Goal: Task Accomplishment & Management: Manage account settings

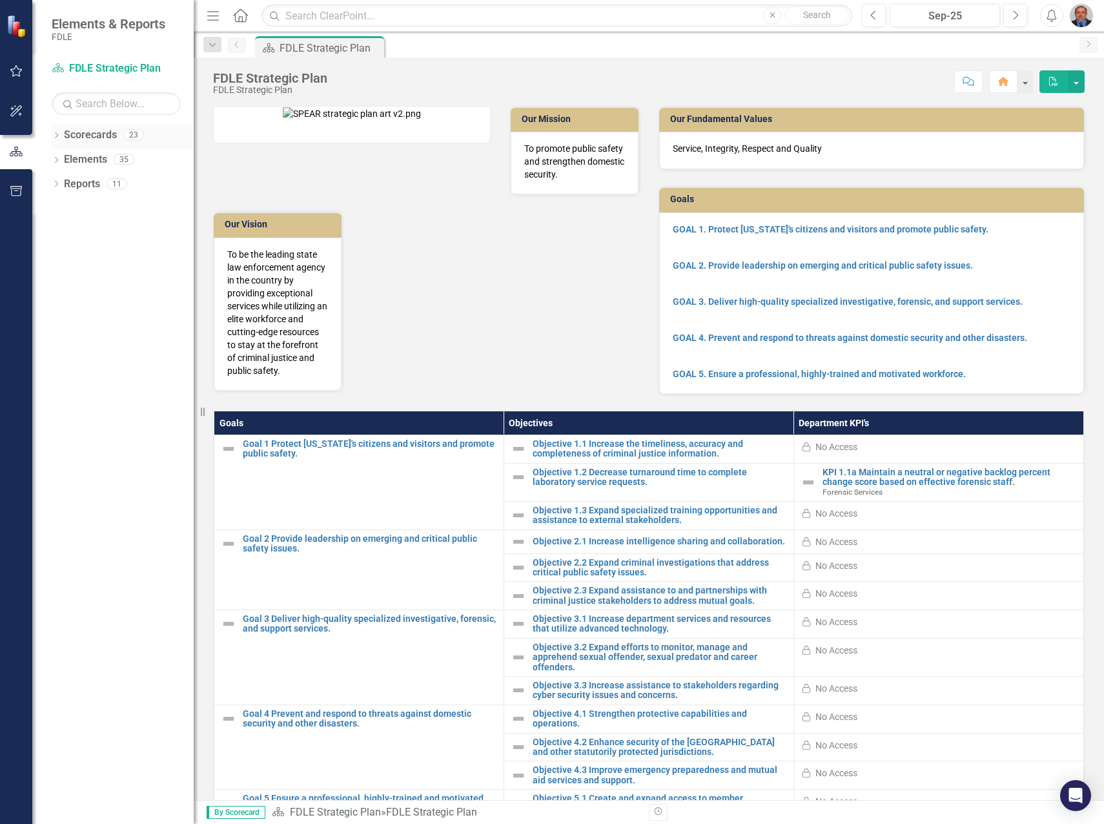
click at [56, 138] on icon "Dropdown" at bounding box center [56, 136] width 9 height 7
click at [65, 207] on icon "Dropdown" at bounding box center [63, 208] width 10 height 8
click at [74, 232] on icon "Dropdown" at bounding box center [76, 233] width 10 height 8
click at [117, 262] on link "Forensic Services" at bounding box center [145, 257] width 97 height 15
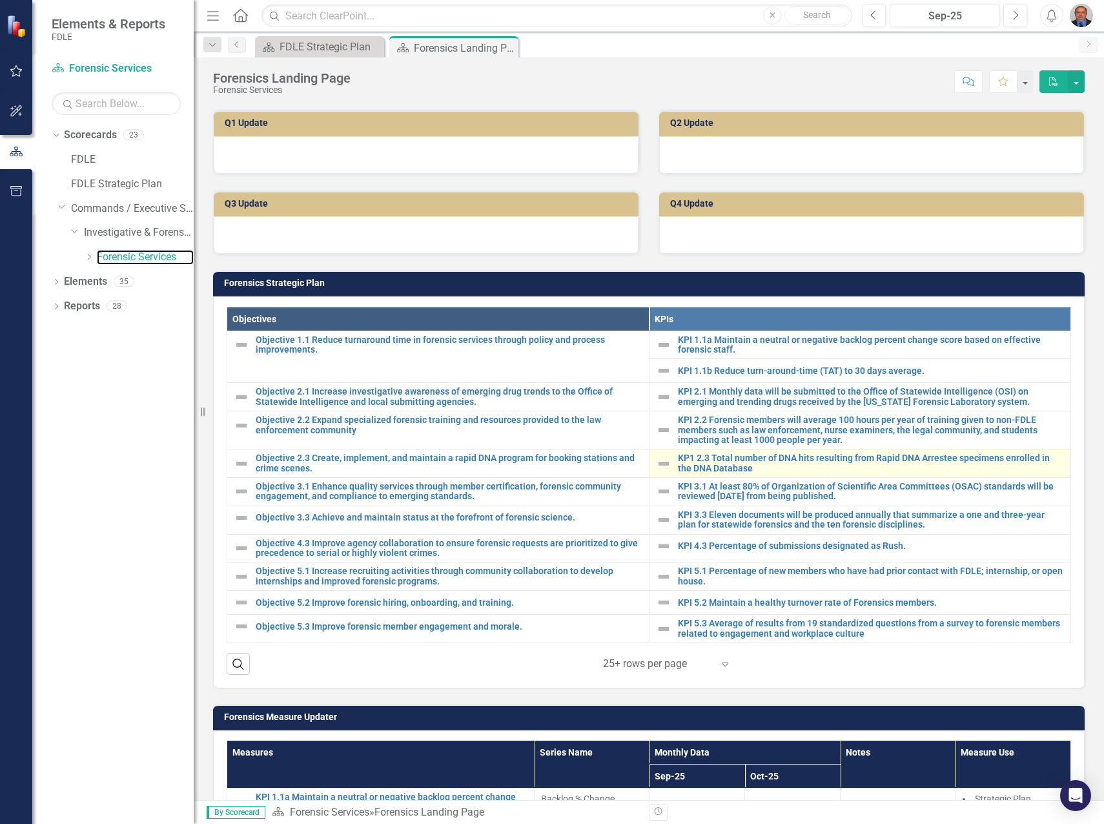
scroll to position [258, 0]
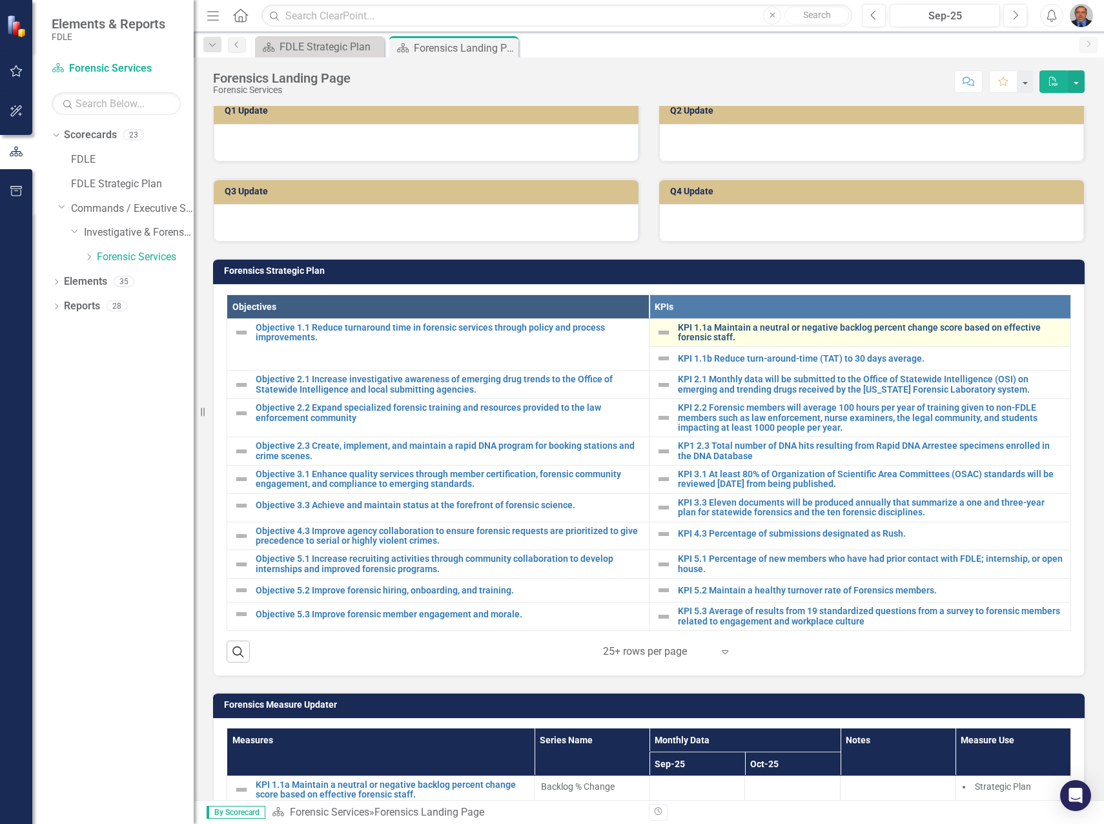
click at [734, 329] on link "KPI 1.1a Maintain a neutral or negative backlog percent change score based on e…" at bounding box center [871, 333] width 387 height 20
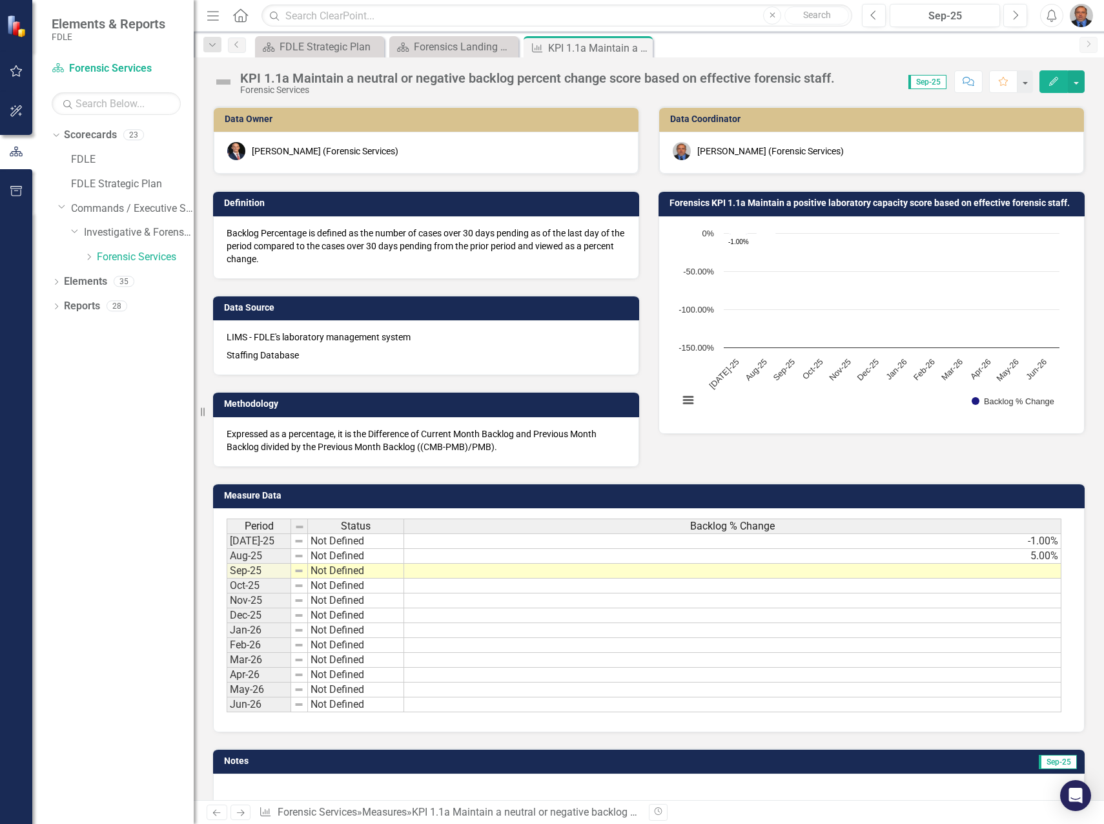
click at [979, 543] on td "-1.00%" at bounding box center [732, 540] width 657 height 15
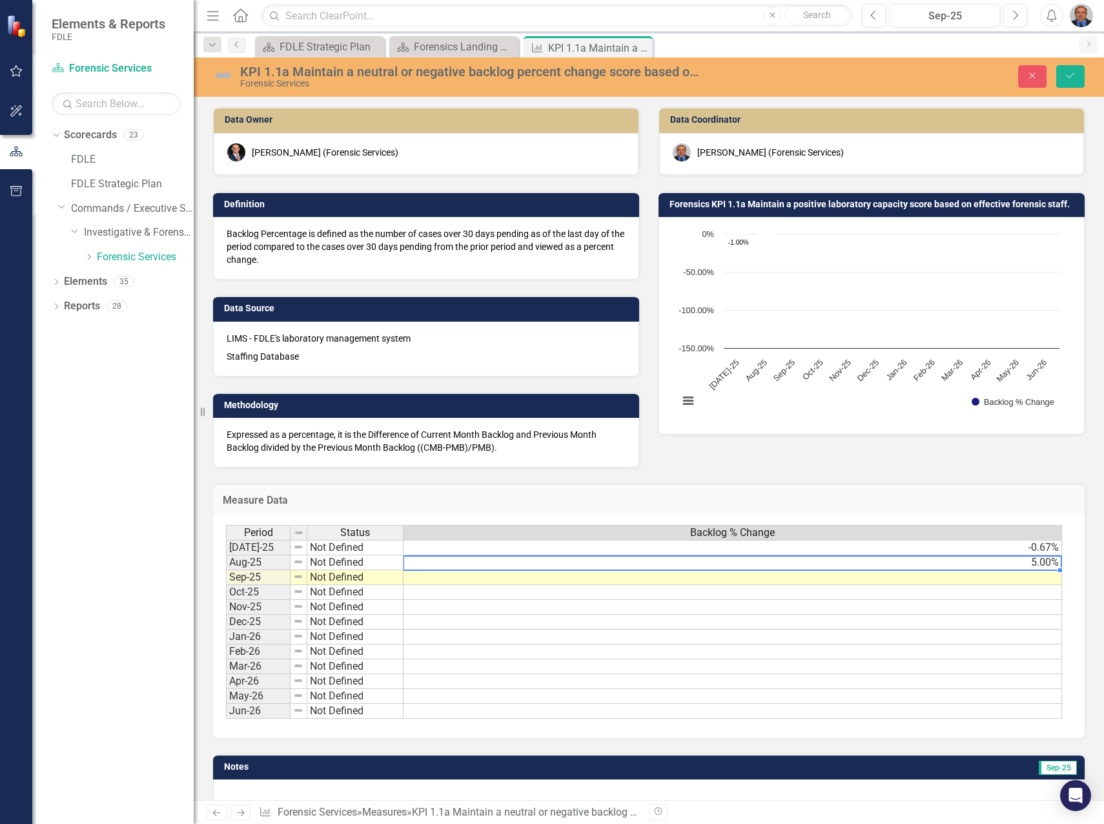
click at [996, 562] on td "5.00%" at bounding box center [733, 562] width 659 height 15
type textarea "5"
click at [1005, 565] on textarea "5" at bounding box center [732, 562] width 659 height 15
paste textarea "4.84%"
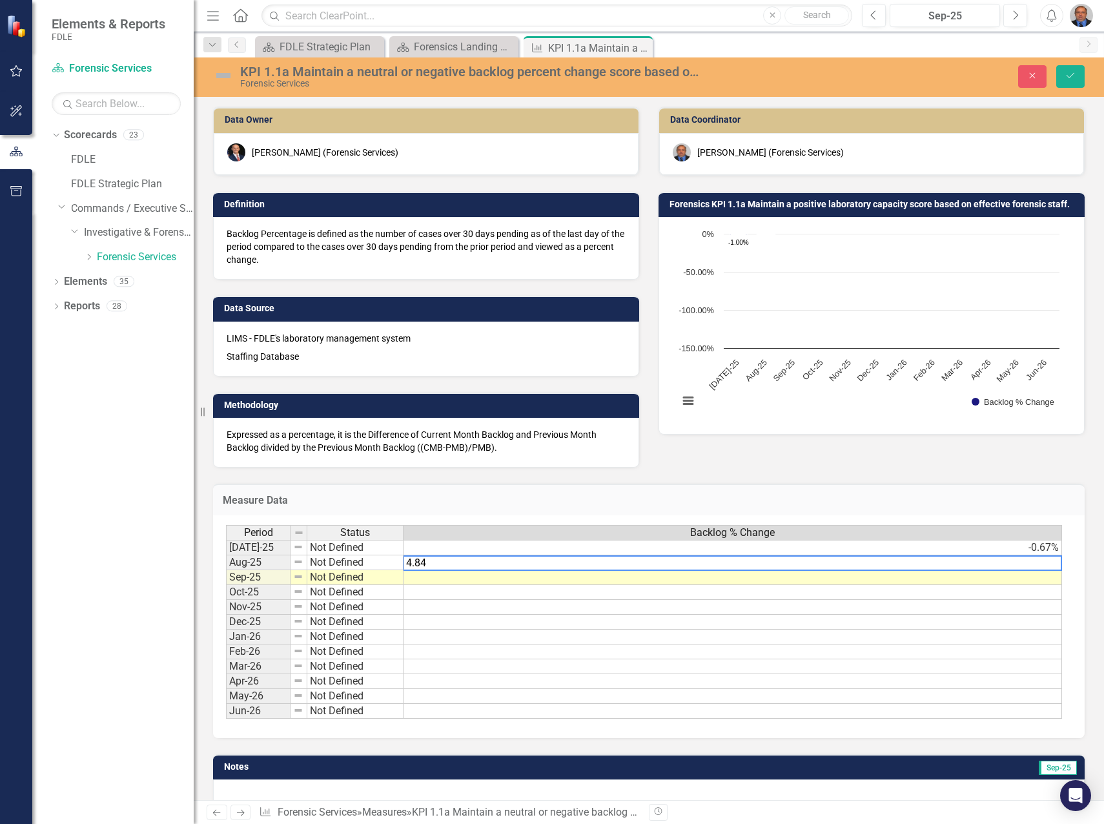
type textarea "4.84"
click at [476, 579] on td at bounding box center [733, 577] width 659 height 15
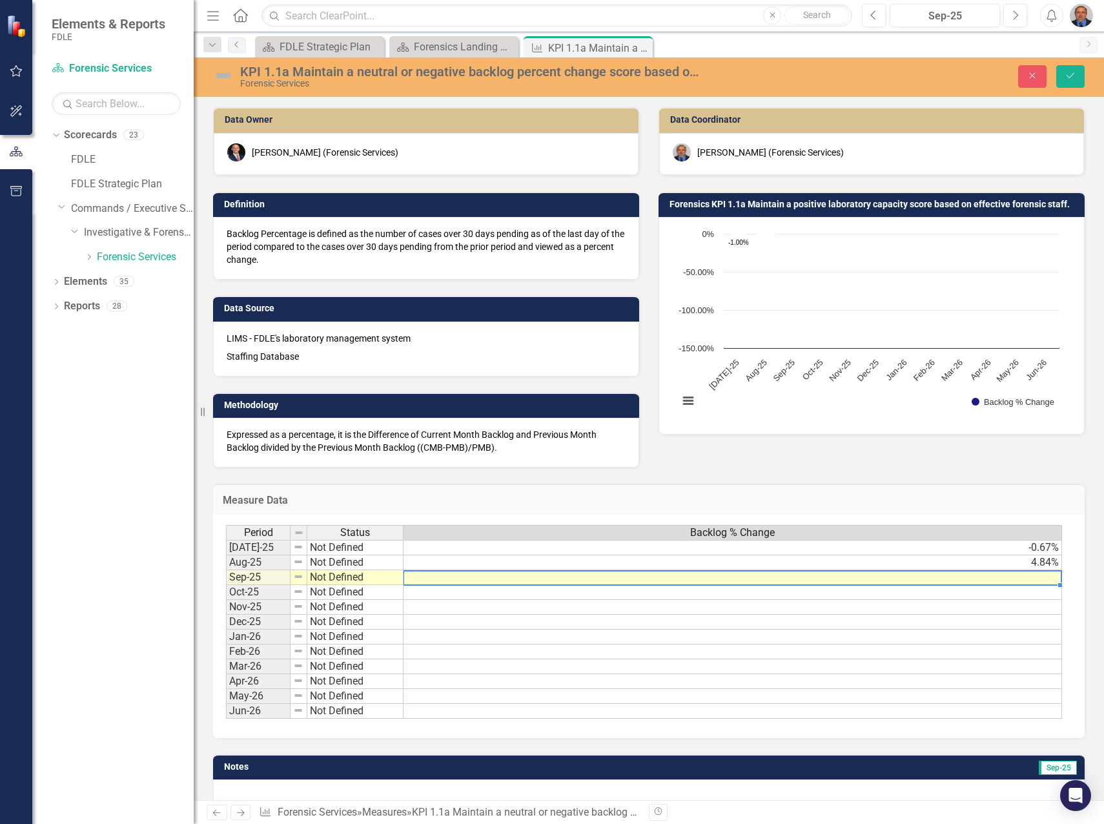
drag, startPoint x: 1045, startPoint y: 579, endPoint x: 970, endPoint y: 611, distance: 81.0
click at [1045, 579] on td at bounding box center [733, 577] width 659 height 15
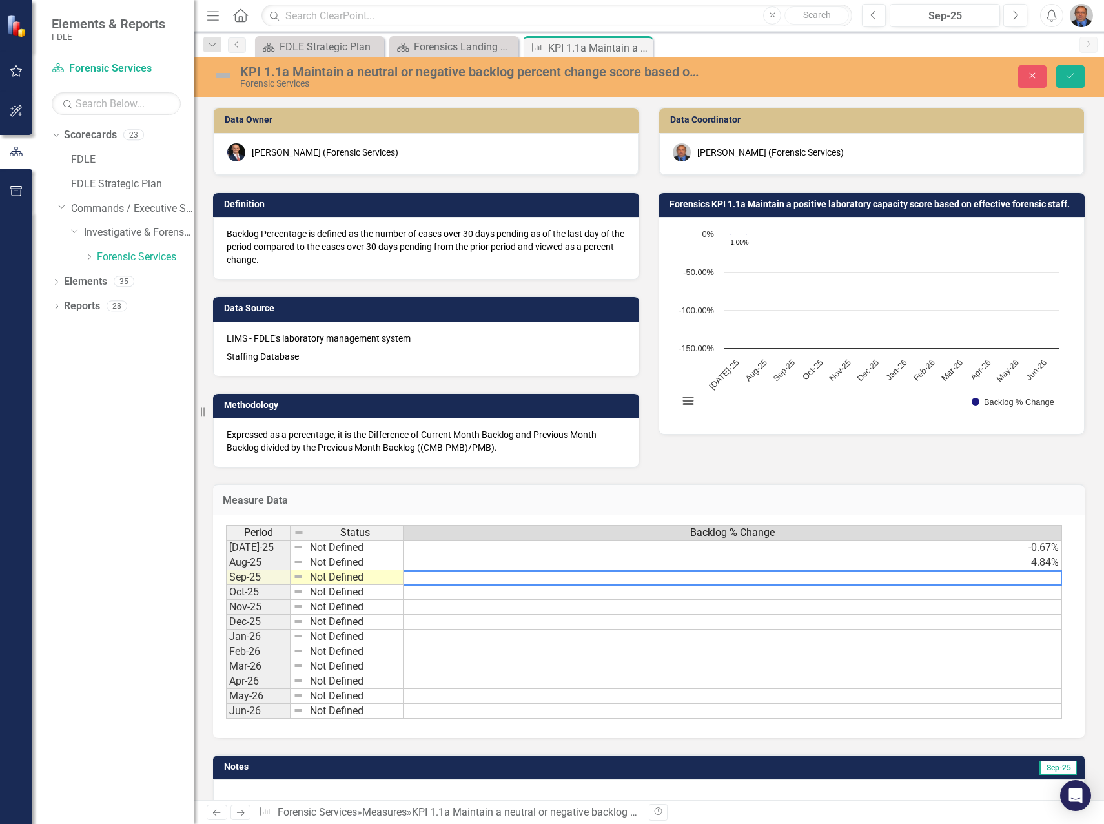
paste textarea "4.97%"
type textarea "4.97"
click at [1065, 77] on icon "Save" at bounding box center [1071, 75] width 12 height 9
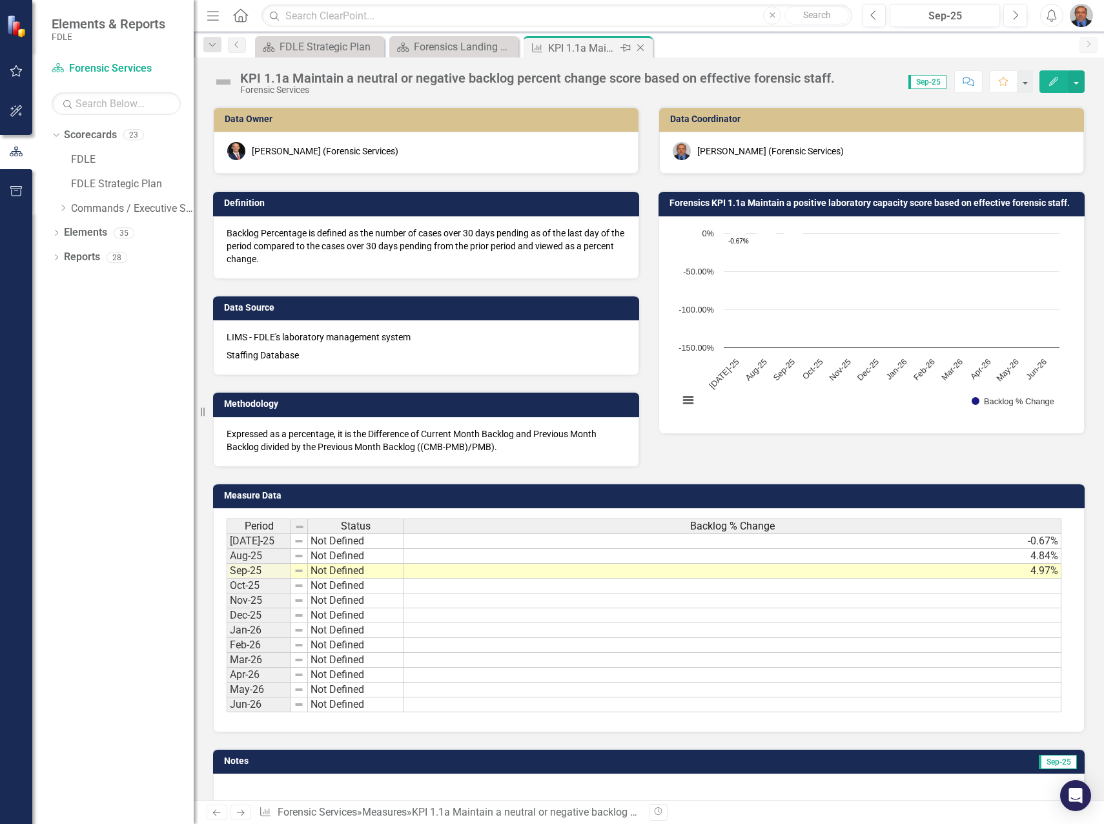
click at [573, 48] on div "KPI 1.1a Maintain a neutral or negative backlog percent change score based on e…" at bounding box center [582, 48] width 69 height 16
click at [644, 50] on icon "Close" at bounding box center [640, 48] width 13 height 10
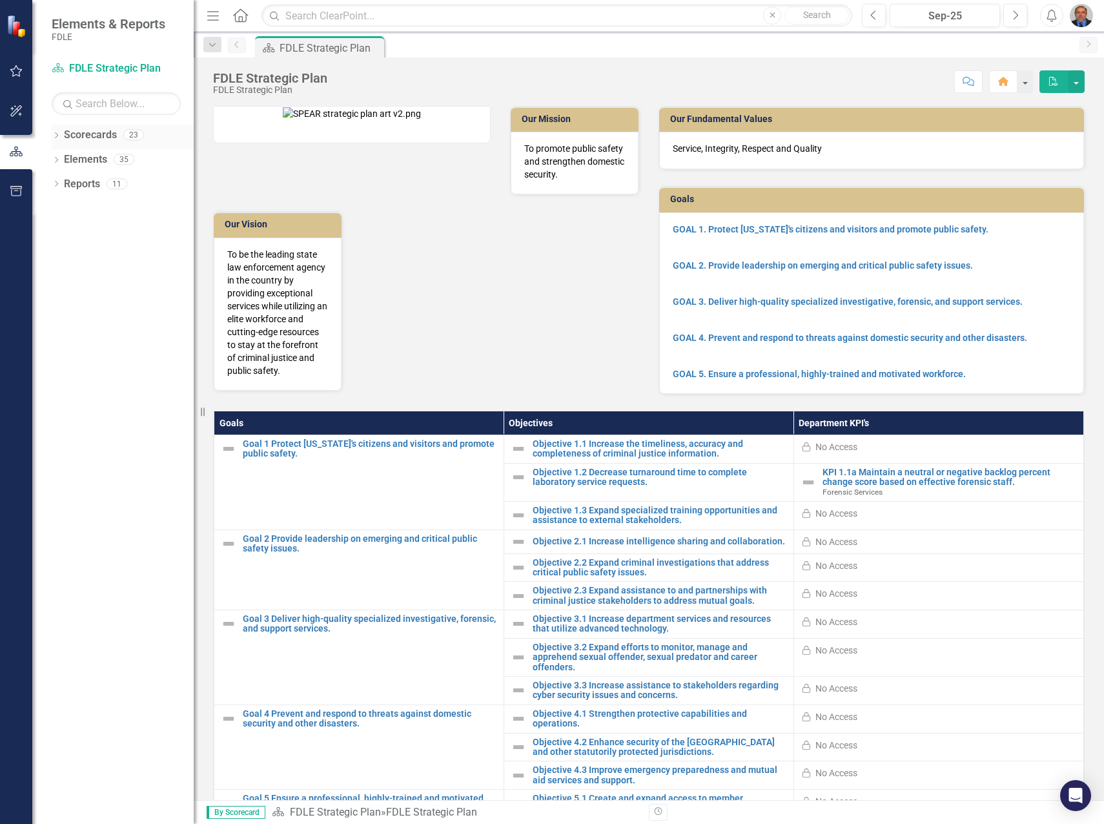
click at [57, 137] on icon "Dropdown" at bounding box center [56, 136] width 9 height 7
click at [61, 212] on div "Dropdown" at bounding box center [63, 208] width 10 height 11
click at [78, 232] on icon "Dropdown" at bounding box center [76, 233] width 10 height 8
click at [118, 260] on link "Forensic Services" at bounding box center [145, 257] width 97 height 15
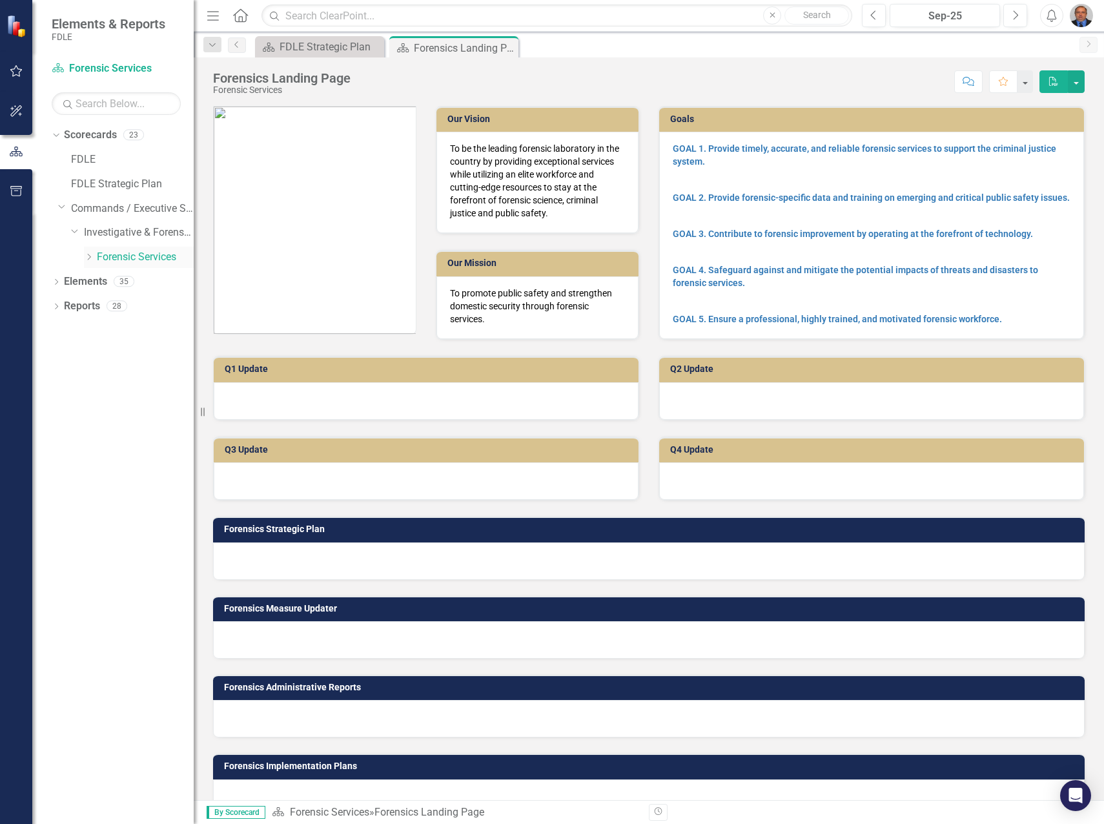
click at [90, 257] on icon at bounding box center [89, 257] width 3 height 6
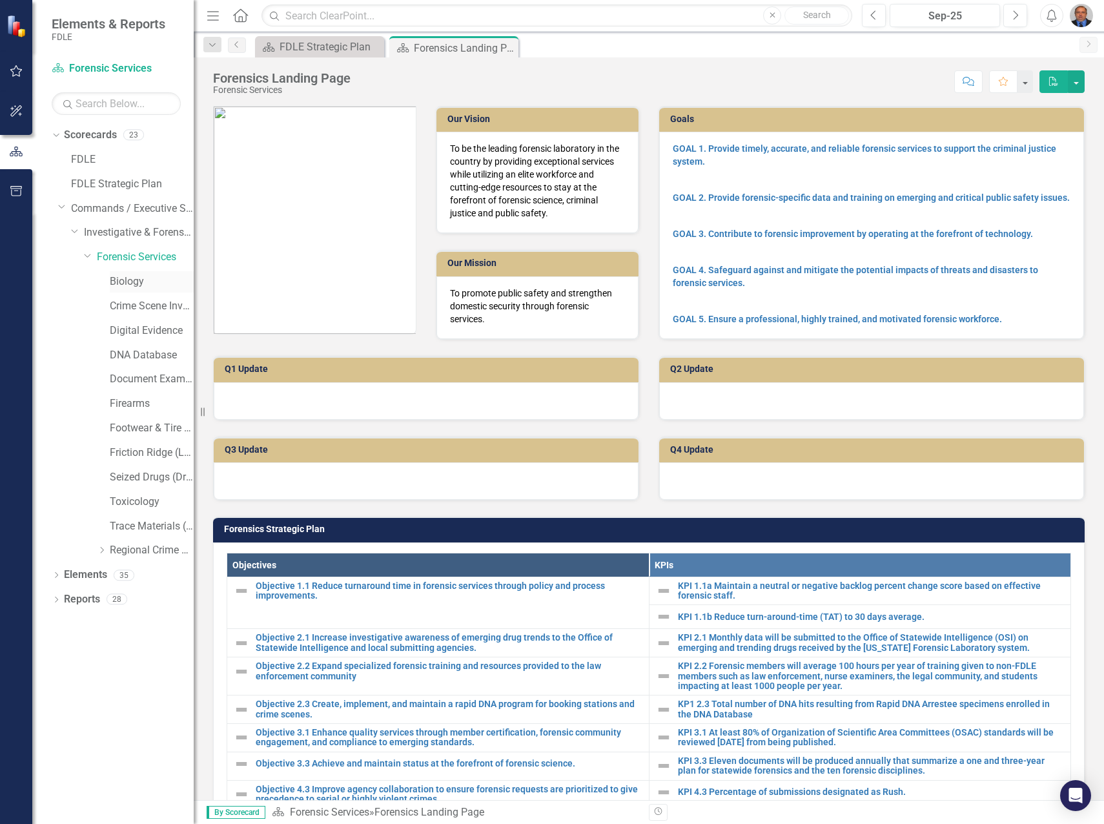
click at [120, 285] on link "Biology" at bounding box center [152, 281] width 84 height 15
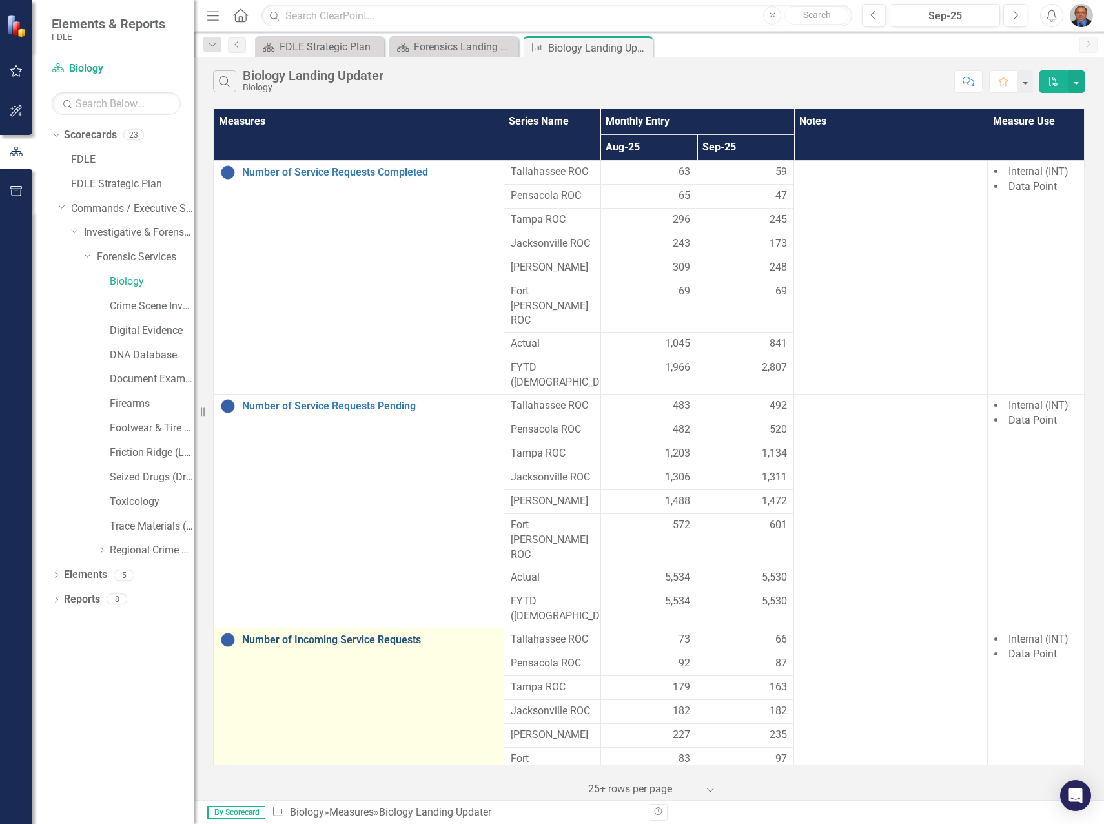
click at [336, 634] on link "Number of Incoming Service Requests" at bounding box center [369, 640] width 255 height 12
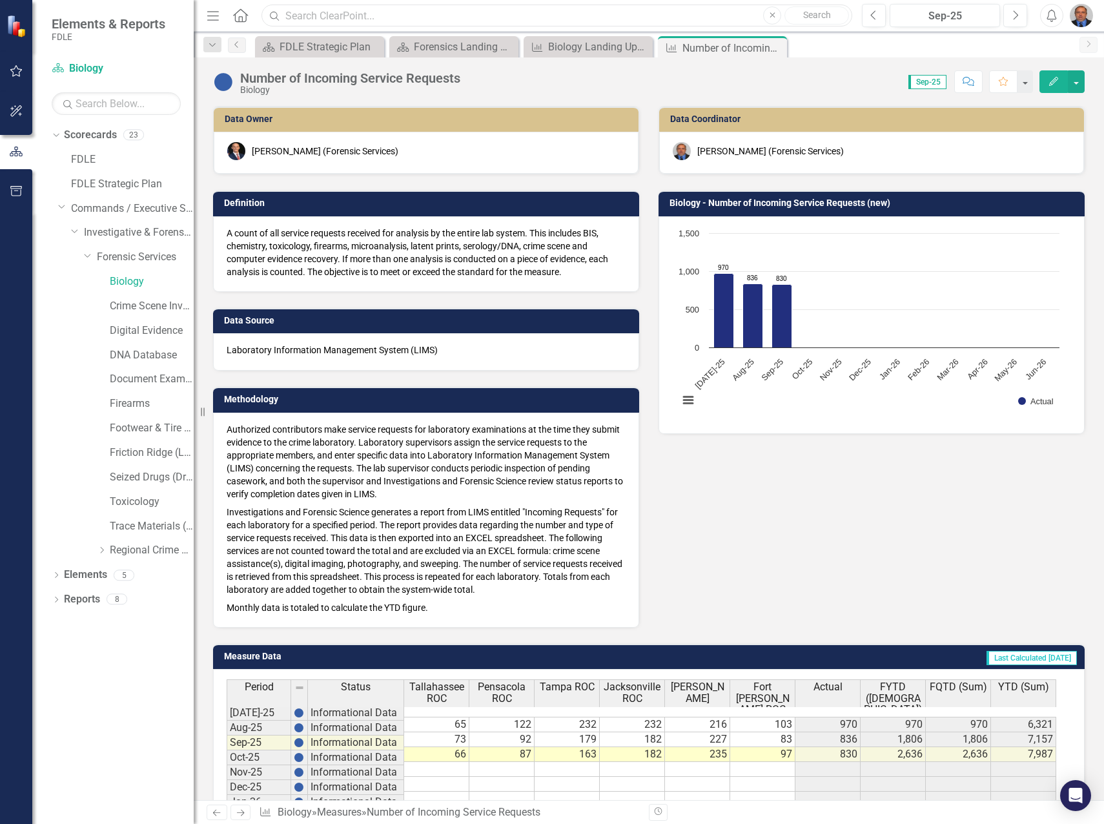
click at [365, 18] on input "text" at bounding box center [557, 16] width 591 height 23
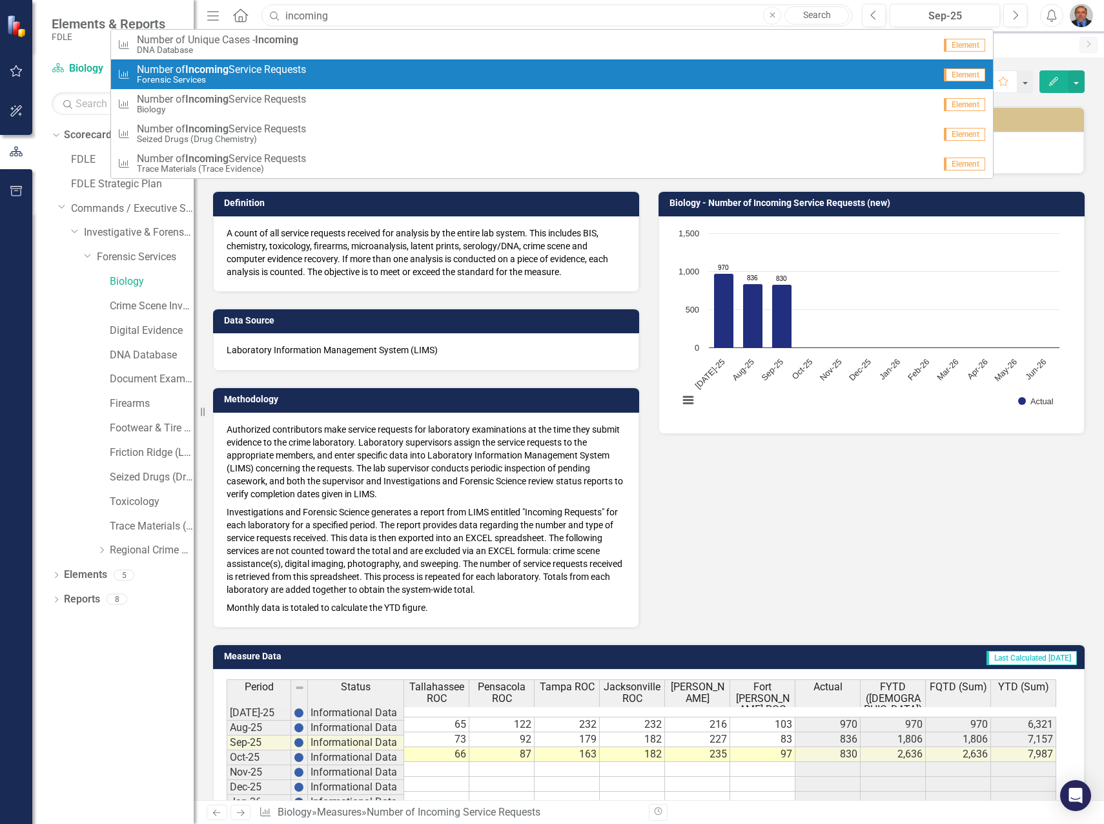
type input "incoming"
click at [346, 74] on div "Measure Number of Incoming Service Requests Forensic Services" at bounding box center [526, 74] width 817 height 21
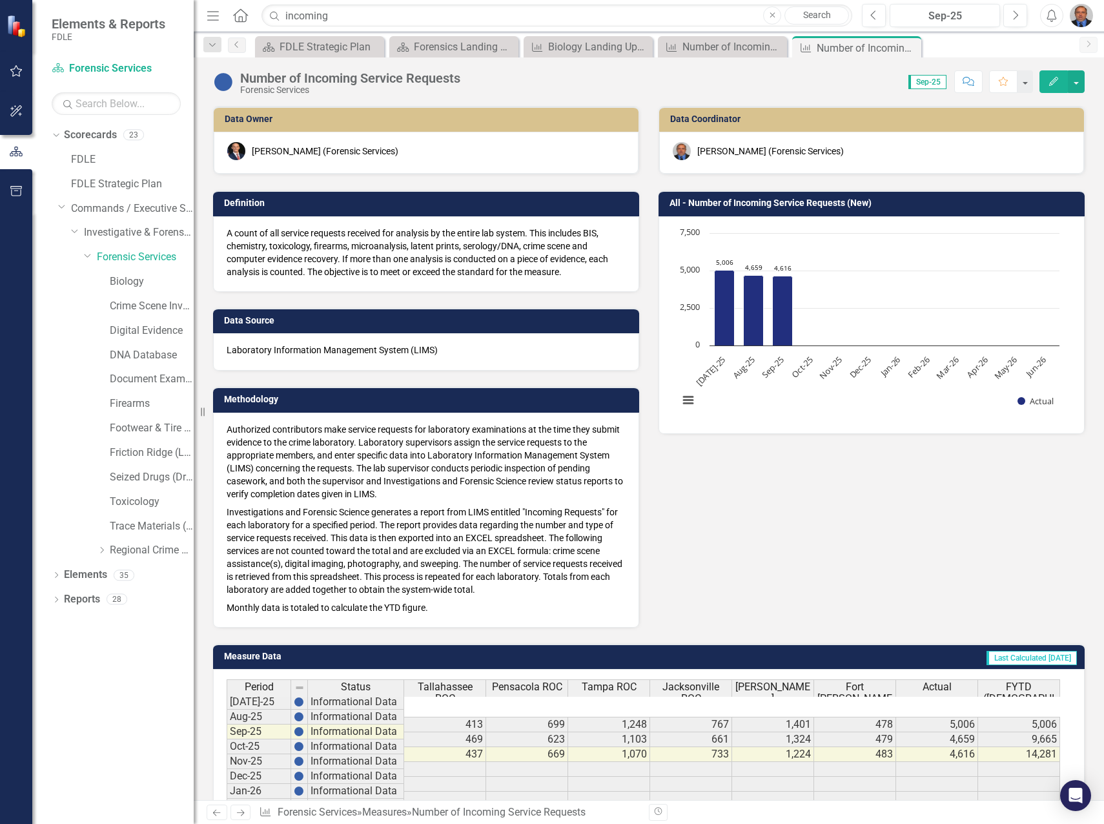
click at [731, 89] on div "Score: 0.00 Sep-25 Completed Comment Favorite Edit" at bounding box center [776, 81] width 618 height 22
click at [777, 558] on div "Data Owner [PERSON_NAME] (Forensic Services) Definition A count of all service …" at bounding box center [648, 359] width 891 height 538
click at [1013, 473] on div "Data Owner [PERSON_NAME] (Forensic Services) Definition A count of all service …" at bounding box center [648, 359] width 891 height 538
